Goal: Navigation & Orientation: Find specific page/section

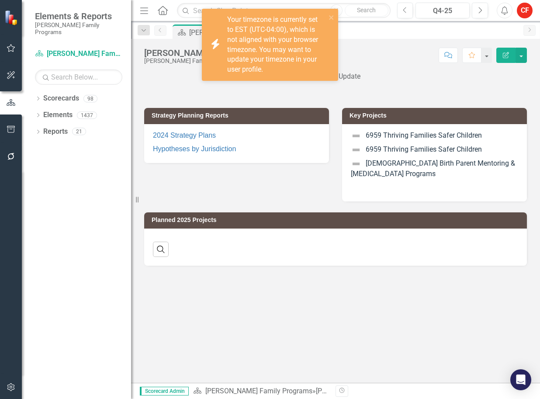
click at [40, 97] on icon "Dropdown" at bounding box center [38, 99] width 6 height 5
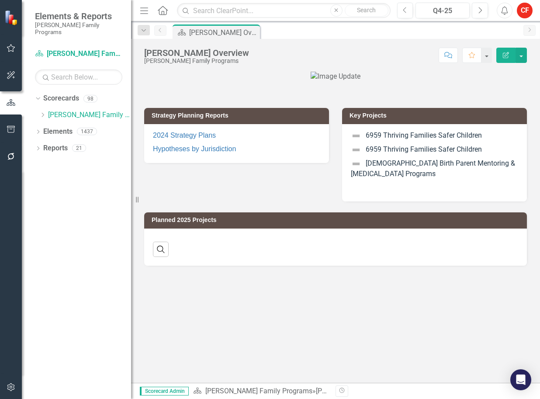
click at [45, 112] on icon "Dropdown" at bounding box center [42, 114] width 7 height 5
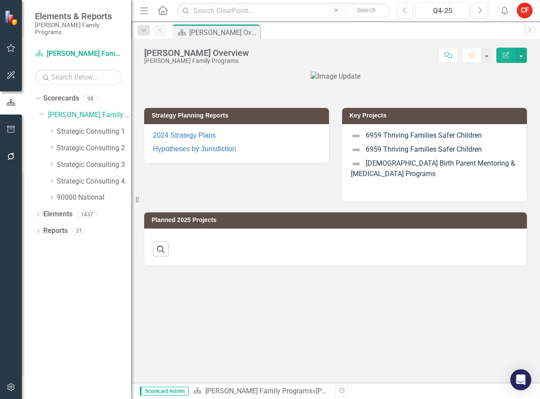
click at [52, 178] on icon "Dropdown" at bounding box center [51, 180] width 7 height 5
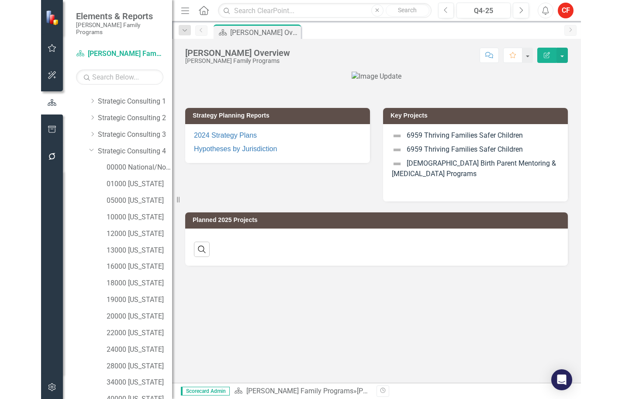
scroll to position [44, 0]
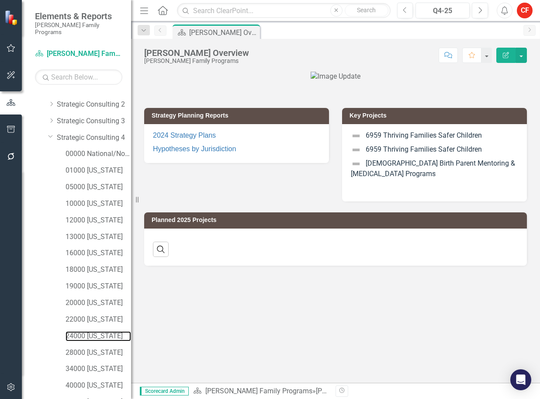
click at [95, 331] on link "24000 [US_STATE]" at bounding box center [99, 336] width 66 height 10
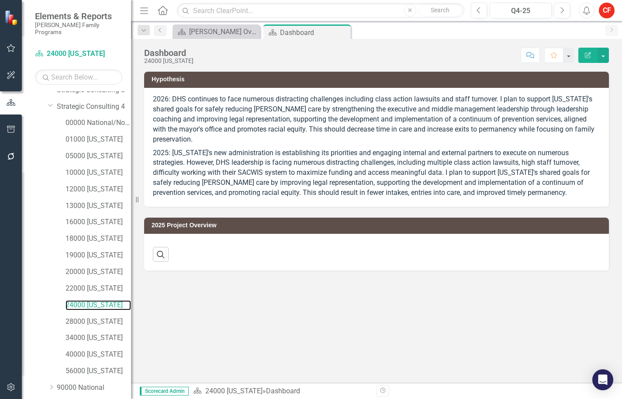
scroll to position [99, 0]
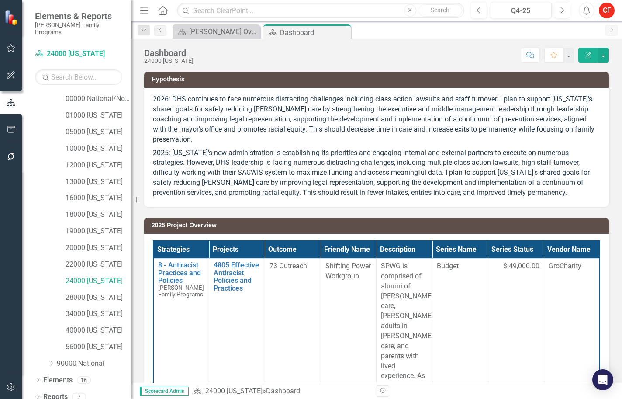
click at [36, 395] on icon "Dropdown" at bounding box center [38, 397] width 6 height 5
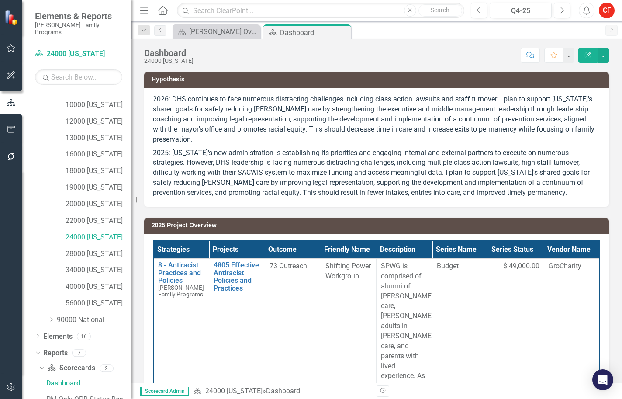
scroll to position [208, 0]
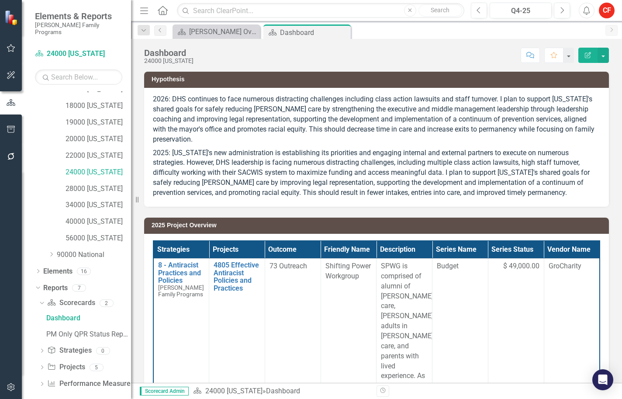
click at [43, 364] on div "Dropdown" at bounding box center [42, 367] width 6 height 7
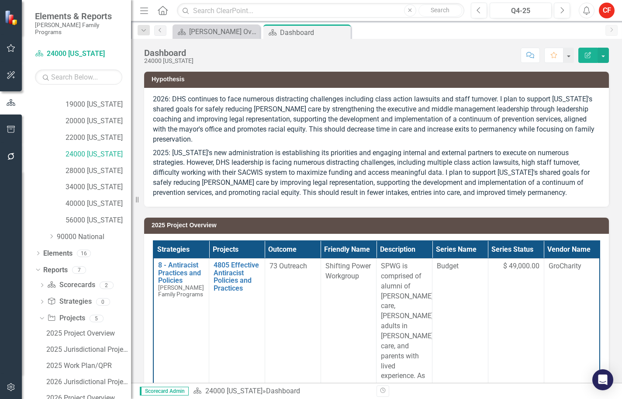
scroll to position [256, 0]
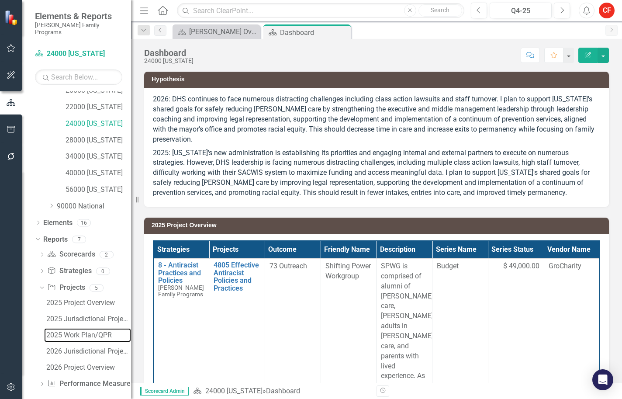
click at [54, 331] on div "2025 Work Plan/QPR" at bounding box center [88, 335] width 85 height 8
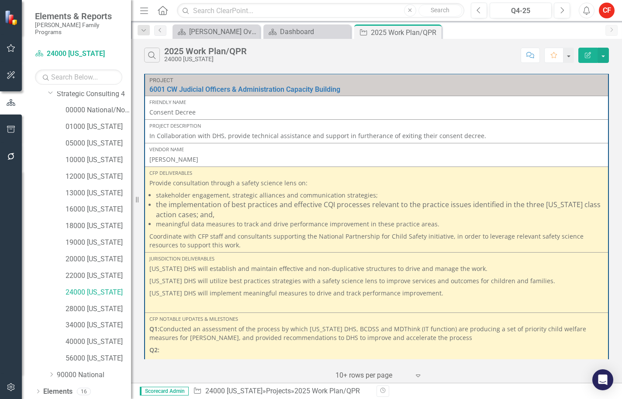
scroll to position [61, 0]
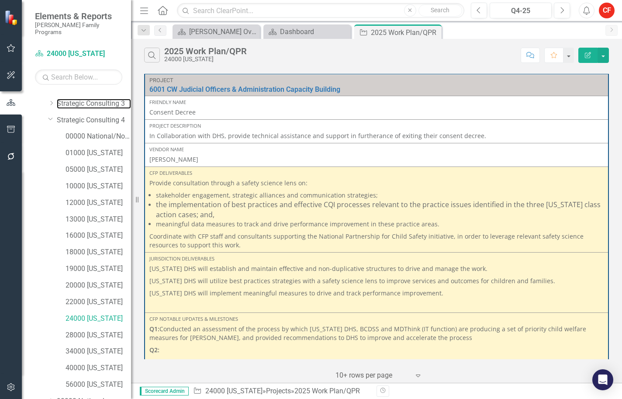
click at [71, 99] on link "Strategic Consulting 3" at bounding box center [94, 104] width 74 height 10
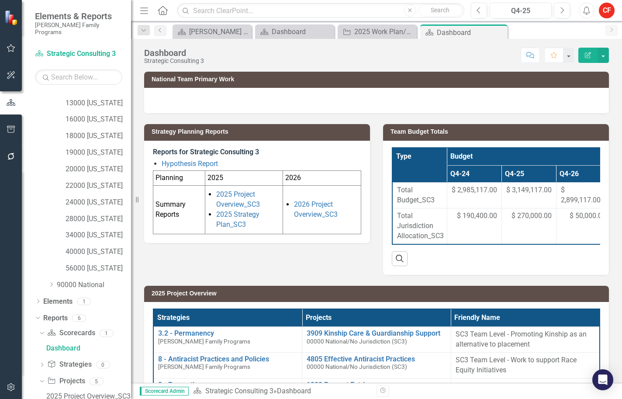
scroll to position [258, 0]
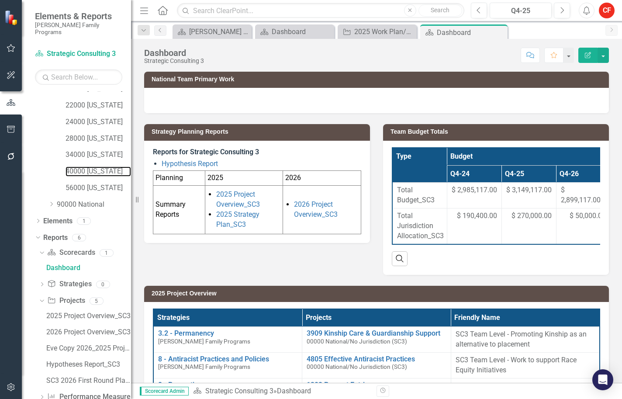
click at [91, 166] on link "40000 [US_STATE]" at bounding box center [99, 171] width 66 height 10
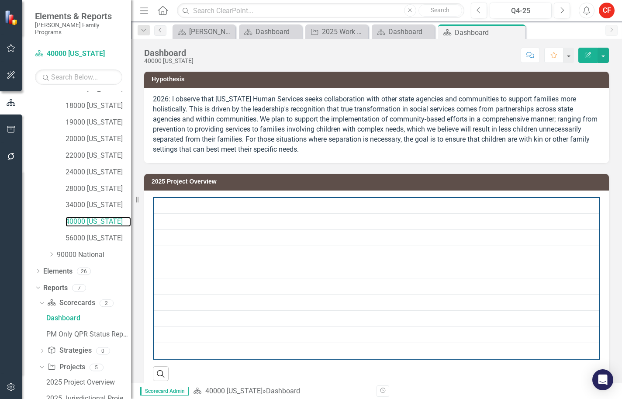
scroll to position [287, 0]
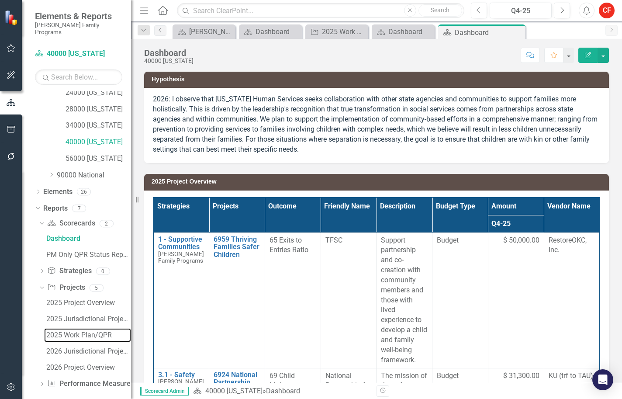
click at [82, 331] on div "2025 Work Plan/QPR" at bounding box center [88, 335] width 85 height 8
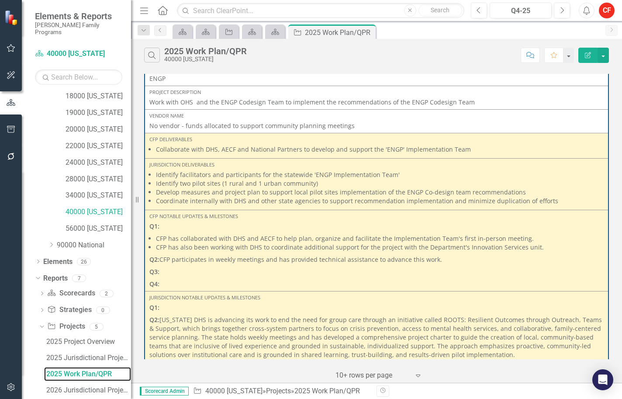
scroll to position [236, 0]
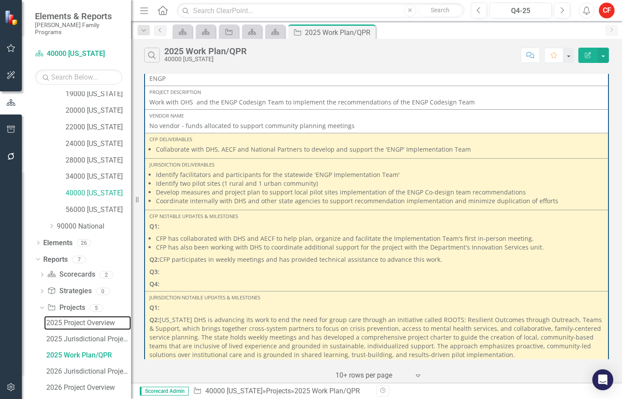
click at [83, 319] on div "2025 Project Overview" at bounding box center [88, 323] width 85 height 8
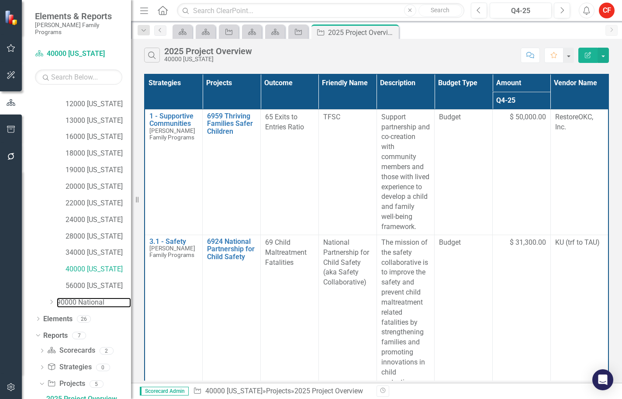
click at [97, 298] on link "90000 National" at bounding box center [94, 303] width 74 height 10
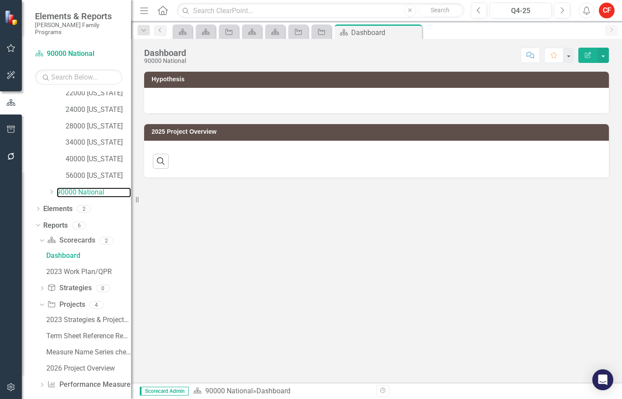
scroll to position [271, 0]
click at [94, 315] on div "2023 Strategies & Projects_National" at bounding box center [88, 319] width 85 height 8
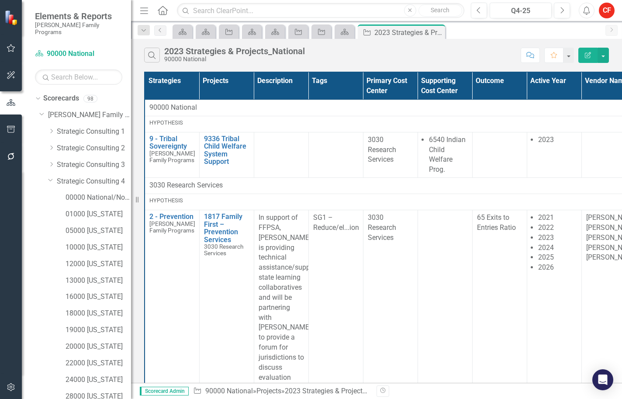
click at [51, 177] on icon "Dropdown" at bounding box center [50, 180] width 5 height 7
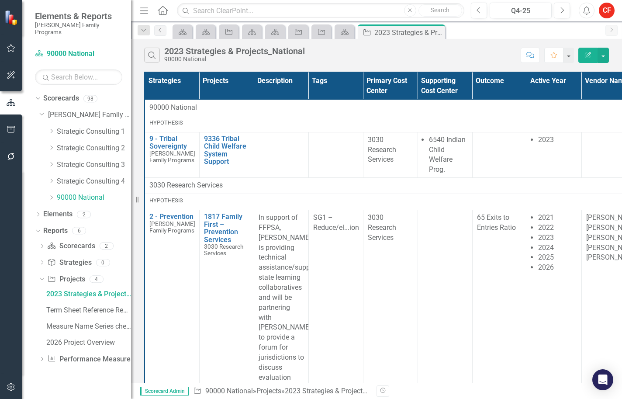
click at [52, 162] on icon "Dropdown" at bounding box center [51, 164] width 7 height 5
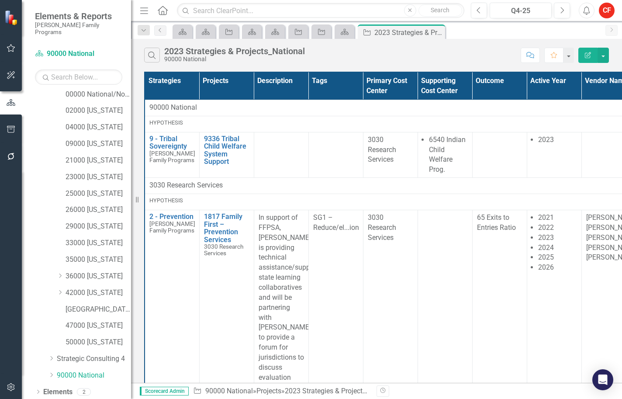
scroll to position [87, 0]
click at [60, 273] on icon "Dropdown" at bounding box center [60, 275] width 7 height 5
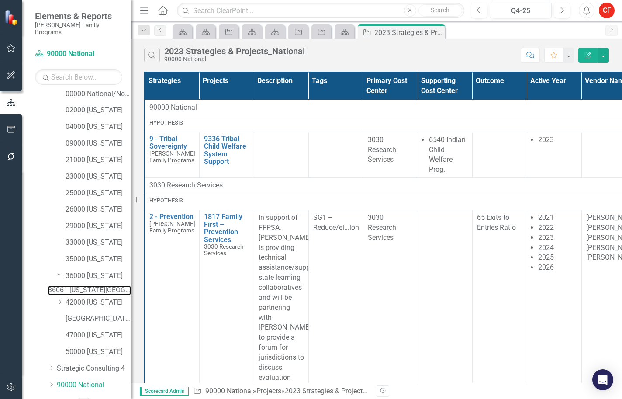
click at [84, 285] on link "36061 [US_STATE][GEOGRAPHIC_DATA]" at bounding box center [89, 290] width 83 height 10
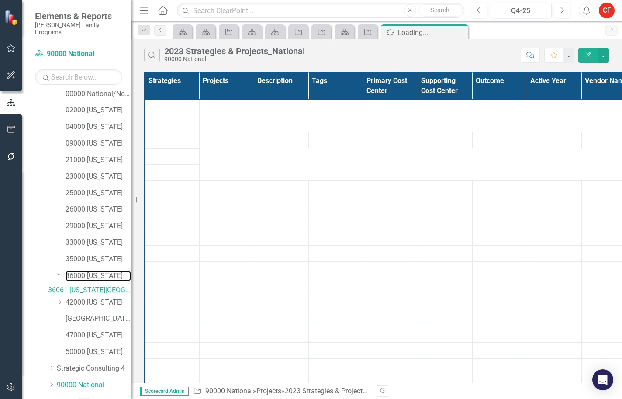
click at [97, 271] on link "36000 [US_STATE]" at bounding box center [99, 276] width 66 height 10
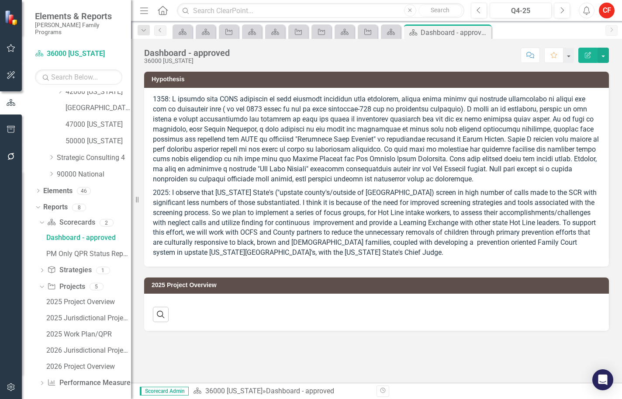
scroll to position [304, 0]
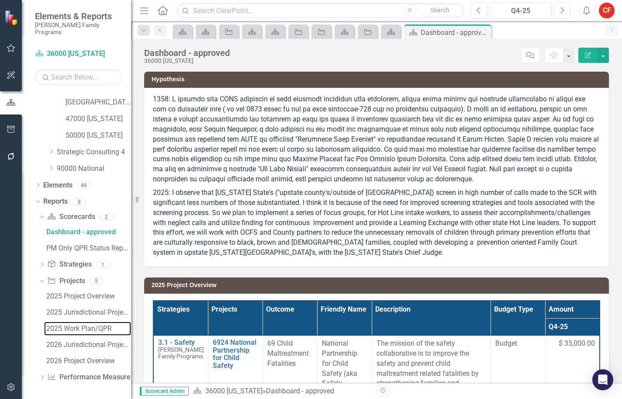
click at [69, 331] on div "2025 Work Plan/QPR" at bounding box center [88, 329] width 85 height 8
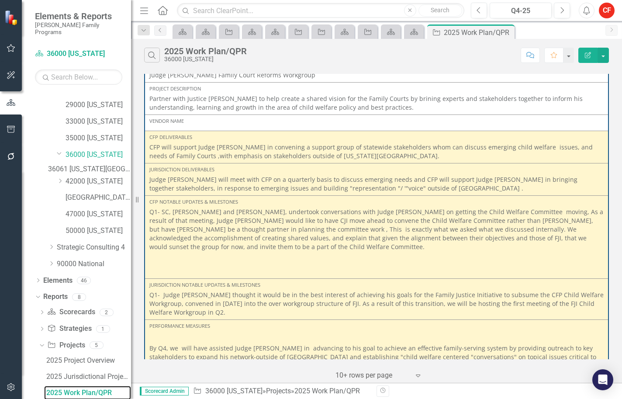
scroll to position [1966, 0]
